Goal: Transaction & Acquisition: Purchase product/service

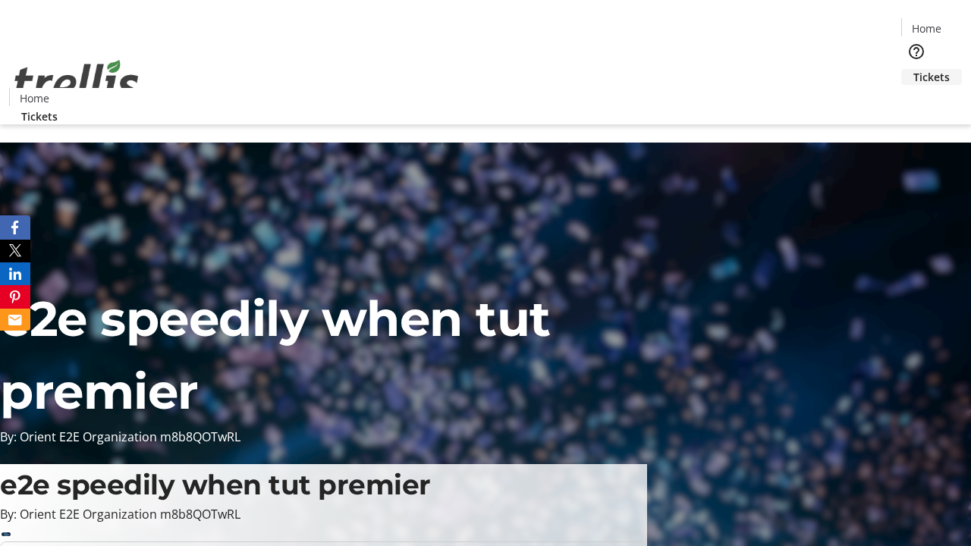
click at [914, 69] on span "Tickets" at bounding box center [932, 77] width 36 height 16
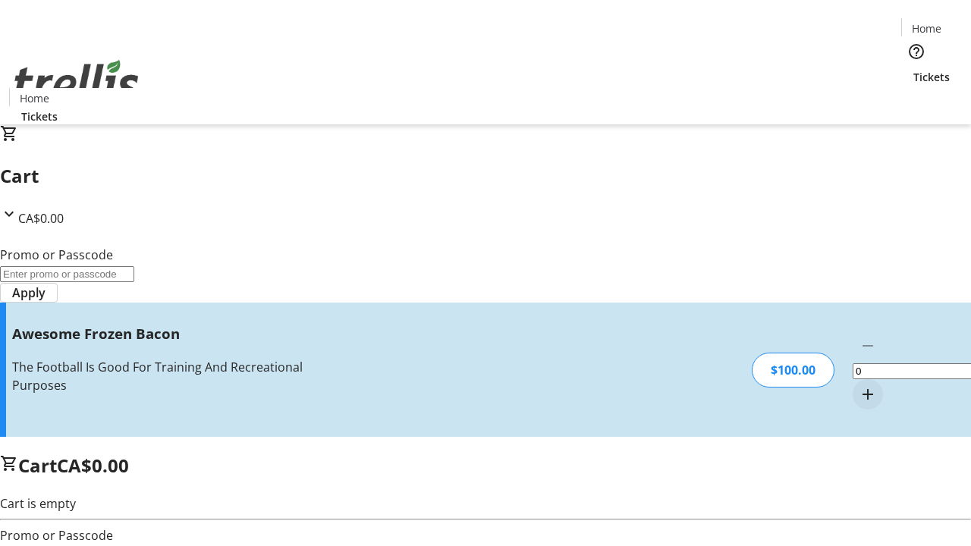
click at [859, 385] on mat-icon "Increment by one" at bounding box center [868, 394] width 18 height 18
type input "1"
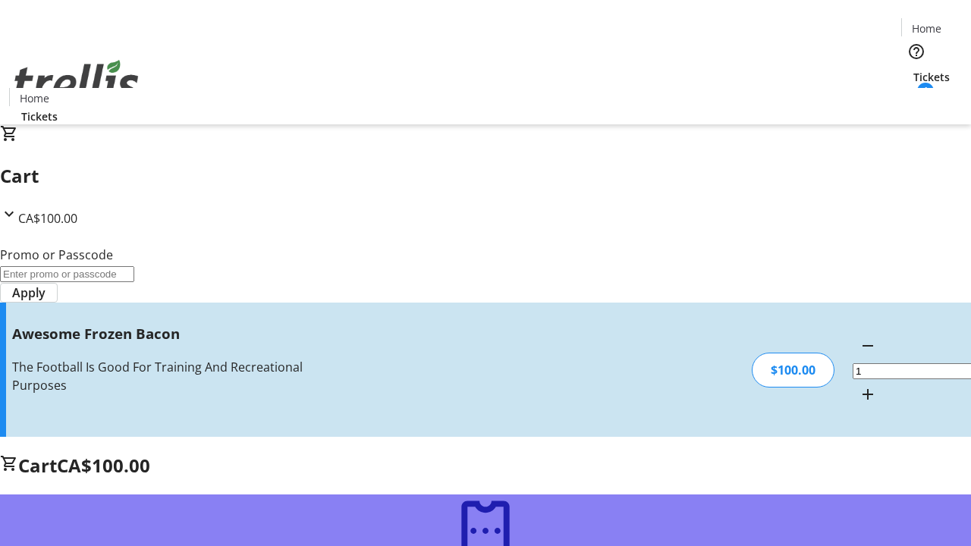
type input "FREE"
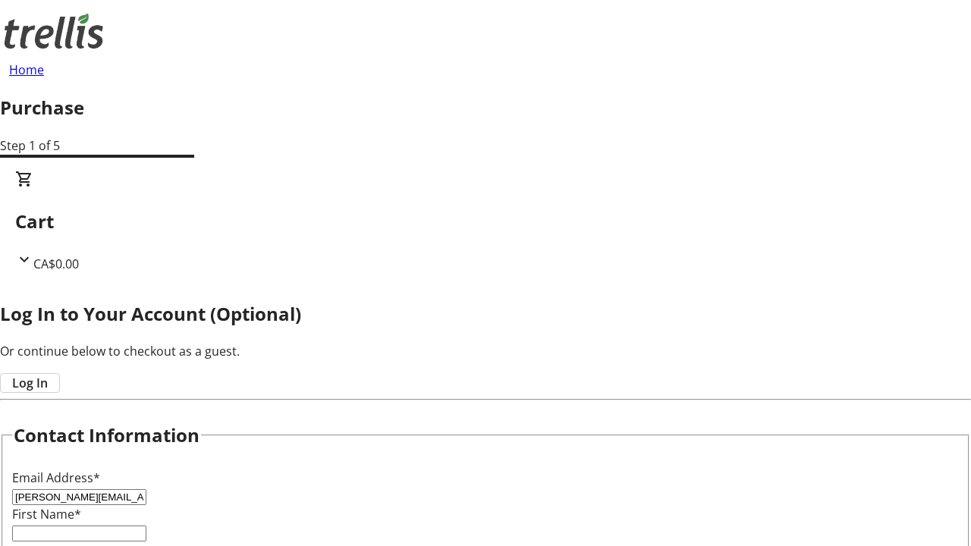
type input "[PERSON_NAME][EMAIL_ADDRESS][DOMAIN_NAME]"
type input "[PERSON_NAME]"
